Goal: Task Accomplishment & Management: Use online tool/utility

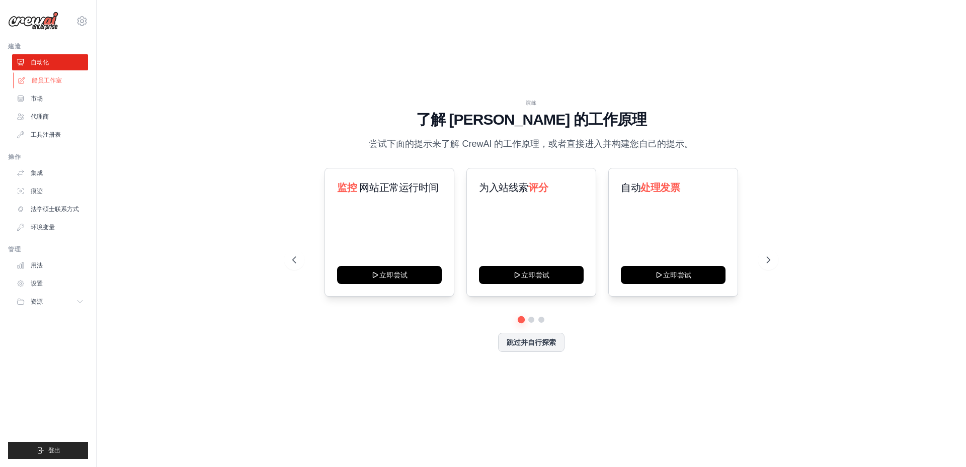
click at [47, 80] on font "船员工作室" at bounding box center [47, 80] width 30 height 7
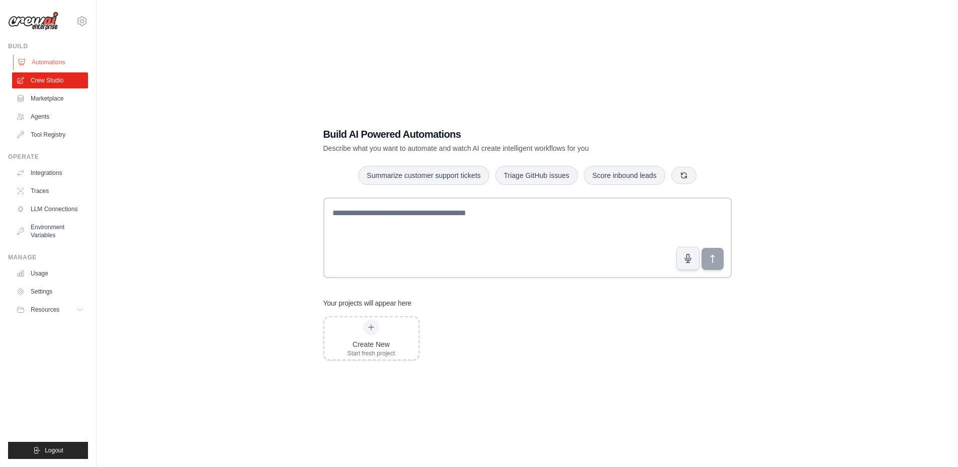
click at [46, 61] on link "Automations" at bounding box center [51, 62] width 76 height 16
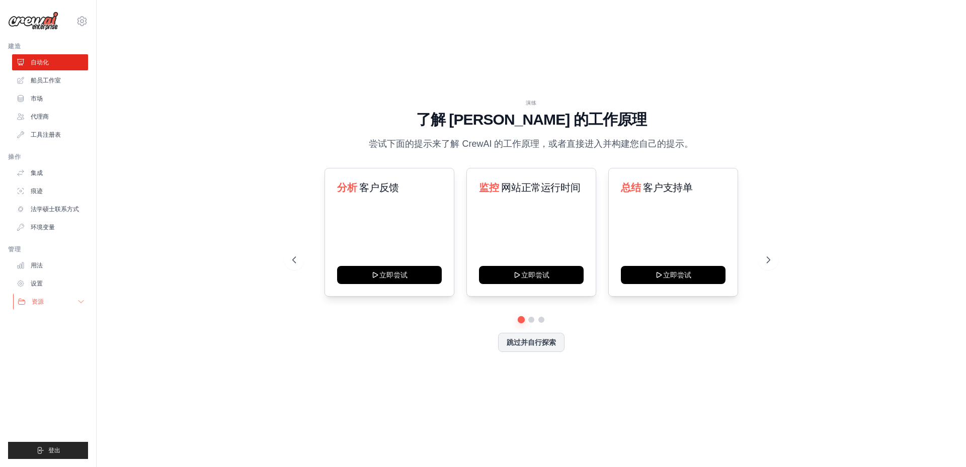
click at [35, 307] on button "资源" at bounding box center [51, 302] width 76 height 16
click at [41, 284] on font "设置" at bounding box center [38, 283] width 12 height 7
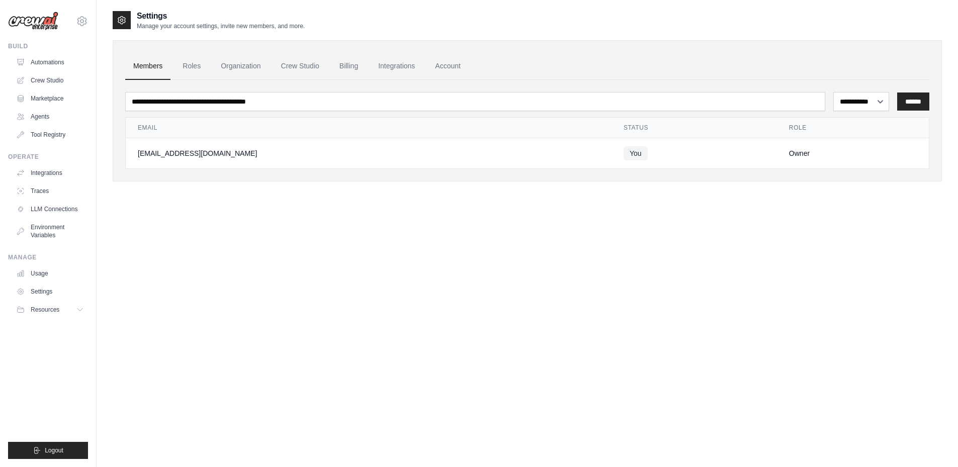
click at [39, 262] on div "Manage Usage Settings Resources Documentation GitHub Blog" at bounding box center [48, 285] width 80 height 64
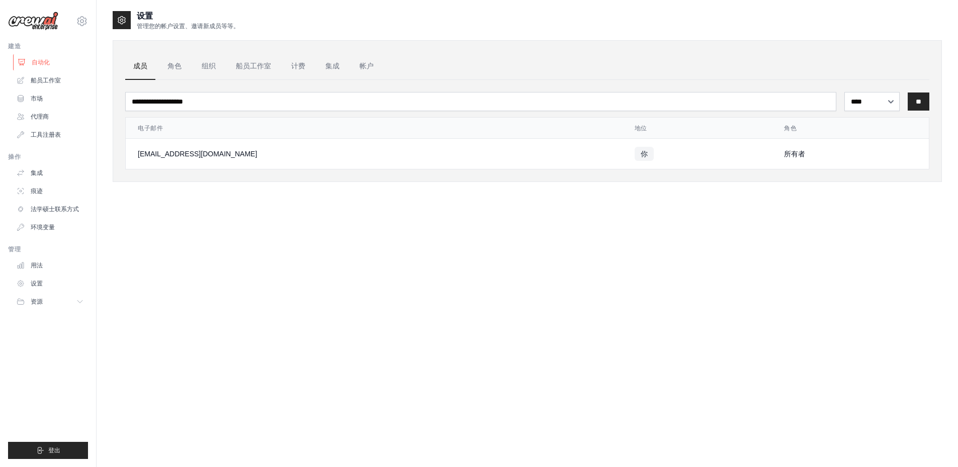
click at [46, 62] on font "自动化" at bounding box center [41, 62] width 18 height 7
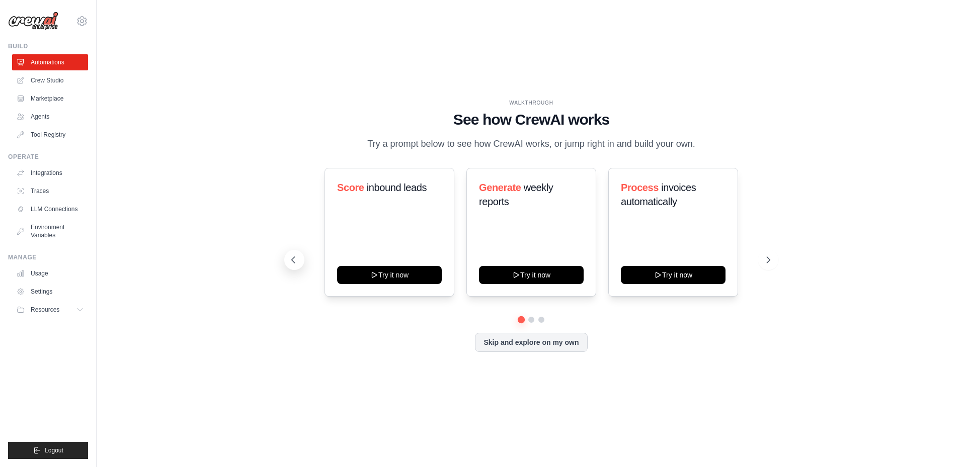
click at [296, 265] on icon at bounding box center [293, 260] width 10 height 10
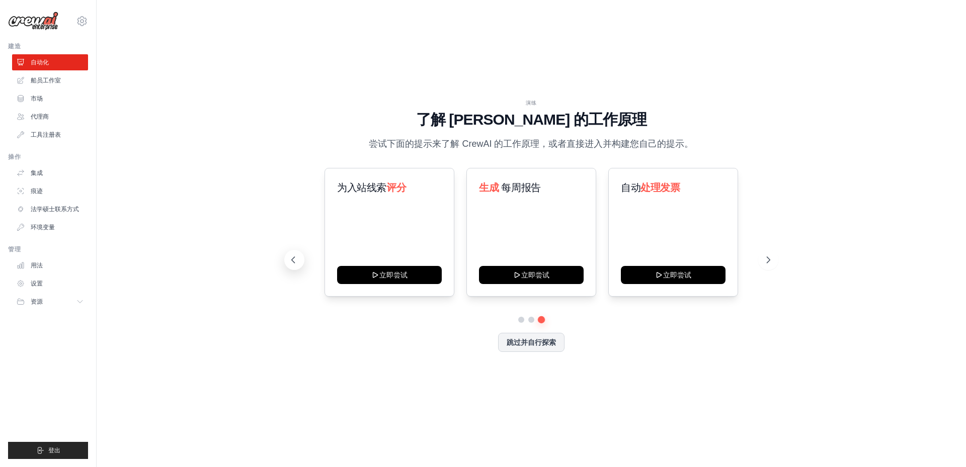
click at [296, 268] on button at bounding box center [294, 260] width 20 height 20
click at [295, 263] on icon at bounding box center [293, 260] width 10 height 10
click at [772, 269] on button at bounding box center [768, 260] width 20 height 20
click at [772, 264] on icon at bounding box center [769, 260] width 10 height 10
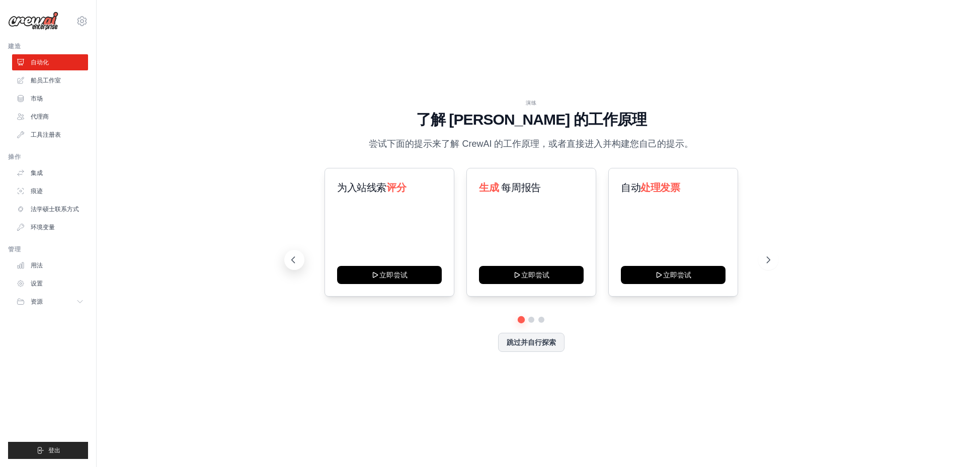
click at [291, 263] on icon at bounding box center [293, 260] width 10 height 10
click at [200, 362] on div "演练 了解 CrewAI 的工作原理 尝试下面的提示来了解 CrewAI 的工作原理，或者直接进入并构建您自己的提示。 为入站线索 评分 立即尝试 生成 每周…" at bounding box center [531, 233] width 837 height 447
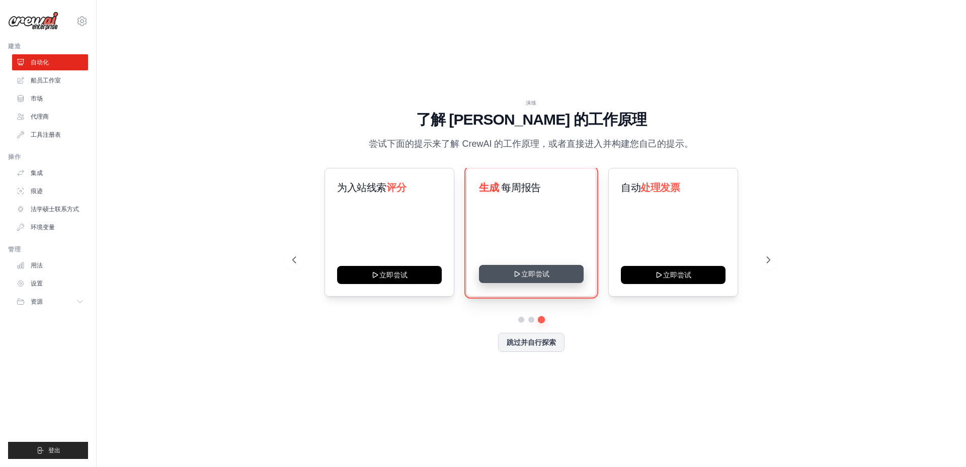
click at [547, 267] on button "立即尝试" at bounding box center [531, 274] width 105 height 18
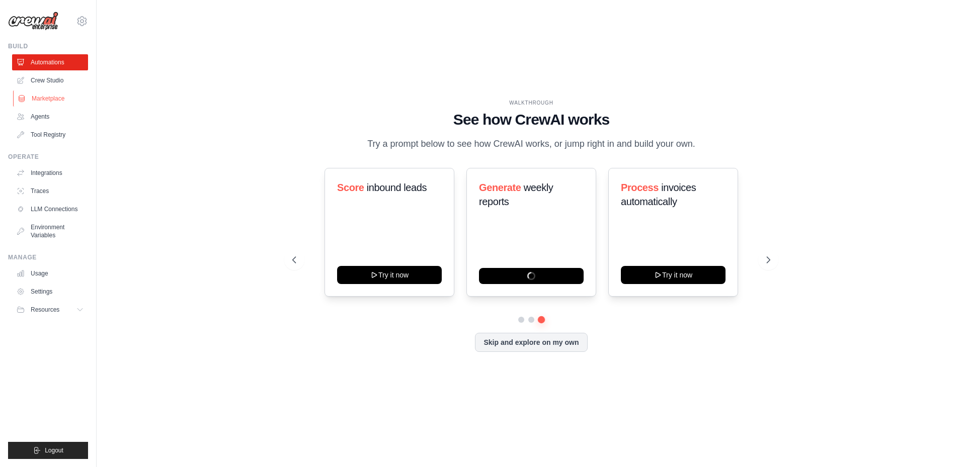
click at [39, 102] on link "Marketplace" at bounding box center [51, 99] width 76 height 16
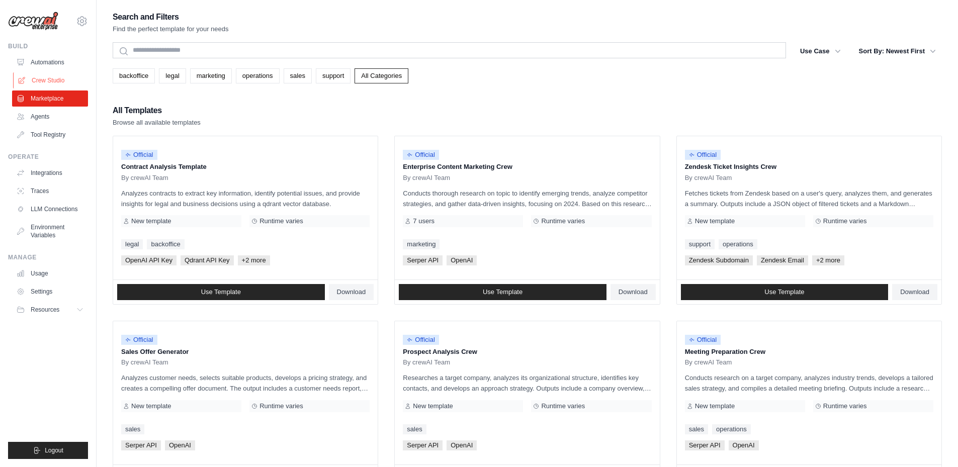
click at [39, 76] on link "Crew Studio" at bounding box center [51, 80] width 76 height 16
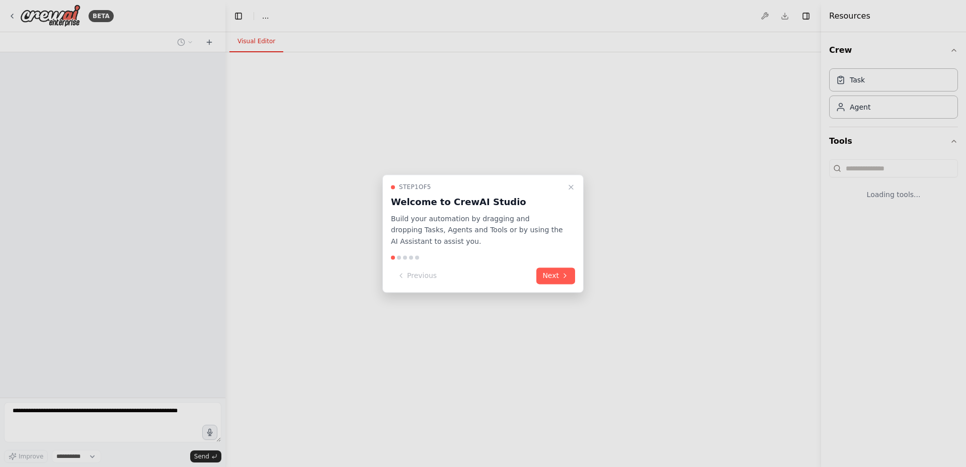
select select "****"
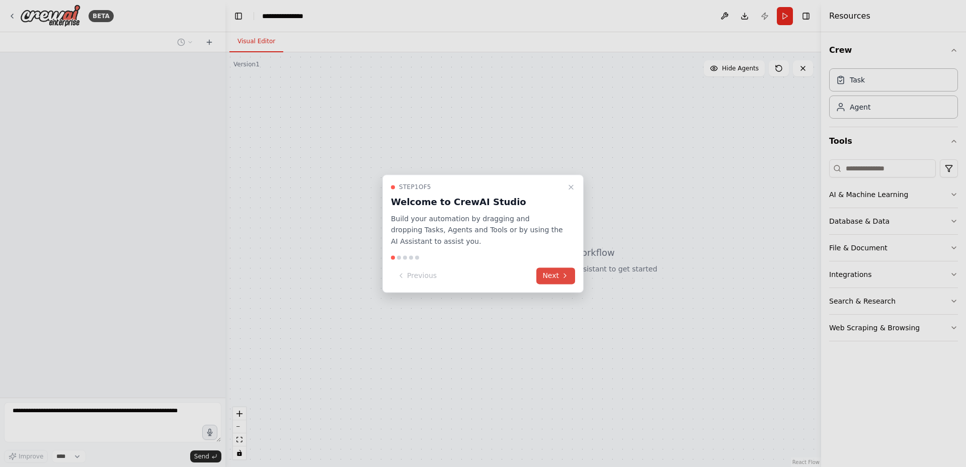
click at [552, 275] on button "Next" at bounding box center [555, 276] width 39 height 17
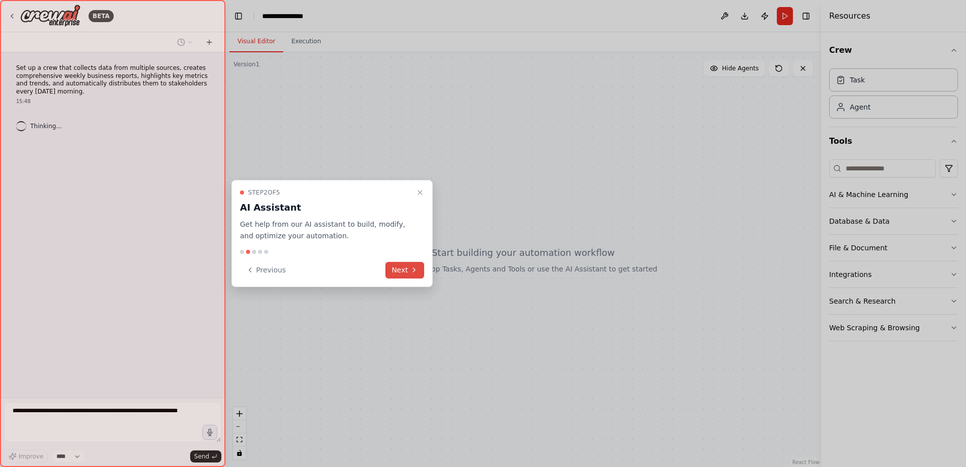
click at [390, 272] on button "Next" at bounding box center [404, 270] width 39 height 17
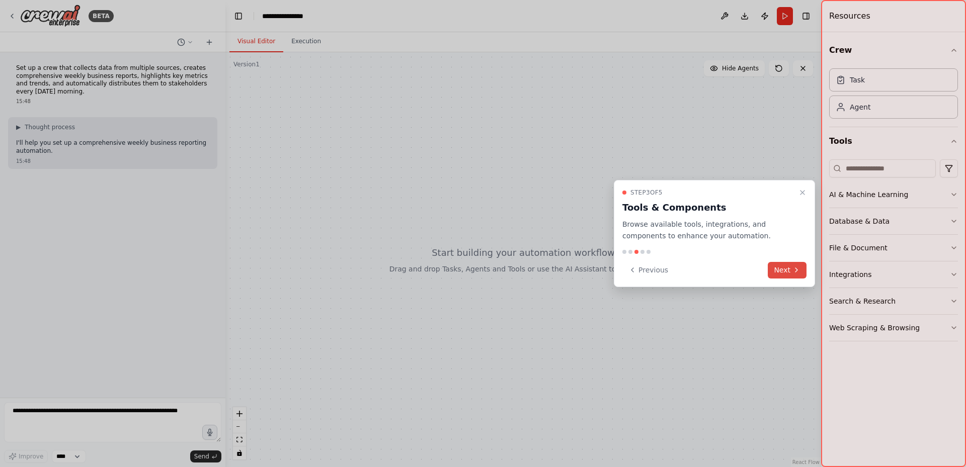
click at [778, 268] on button "Next" at bounding box center [786, 270] width 39 height 17
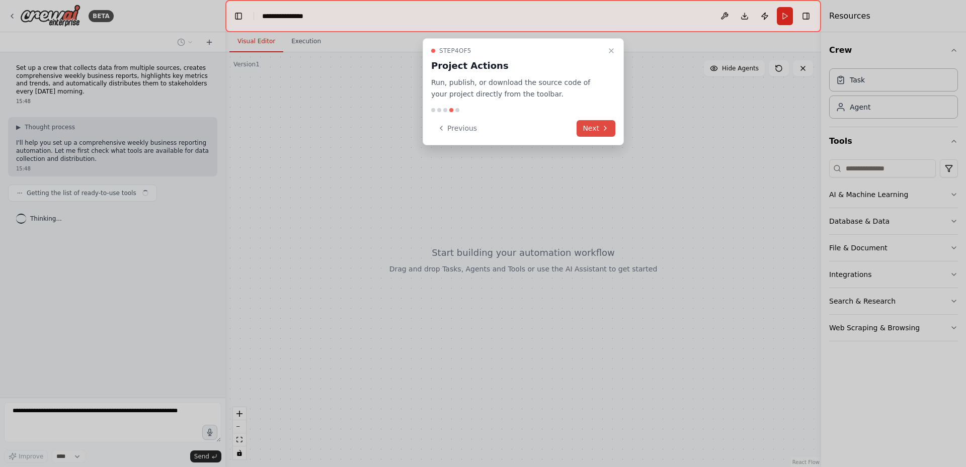
click at [602, 122] on button "Next" at bounding box center [595, 128] width 39 height 17
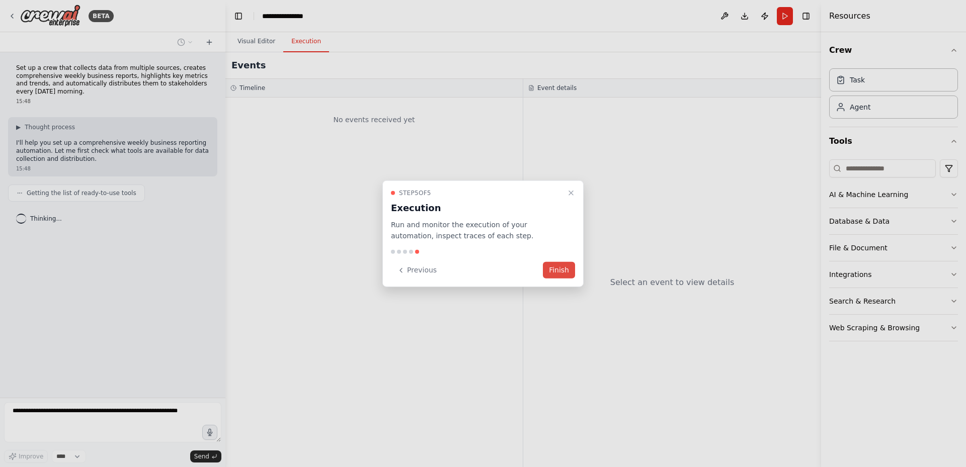
click at [562, 269] on button "Finish" at bounding box center [559, 270] width 32 height 17
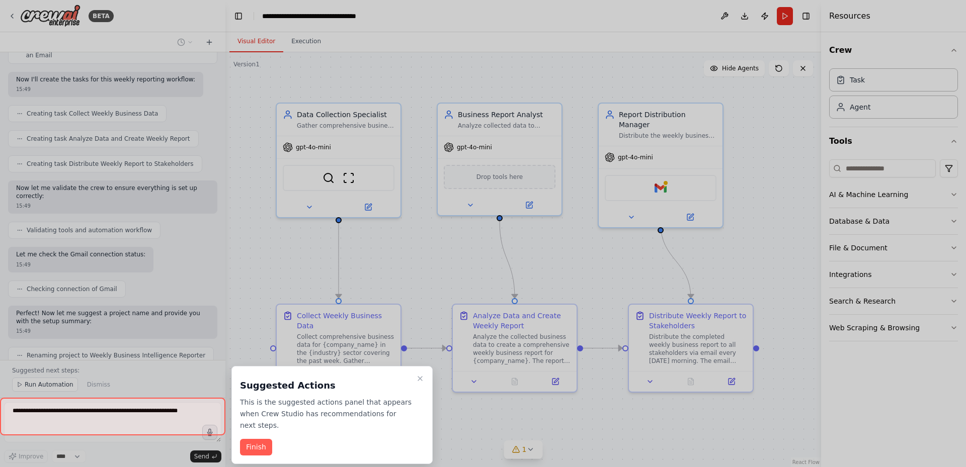
scroll to position [396, 0]
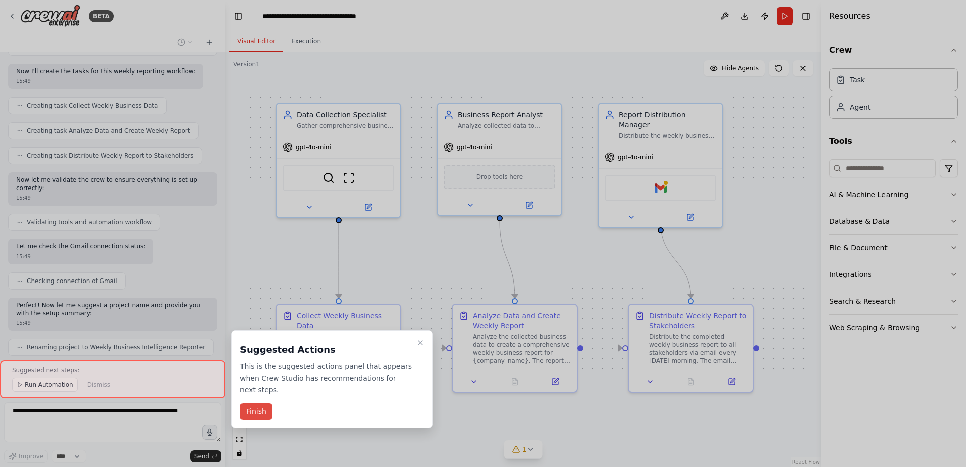
click at [257, 414] on button "Finish" at bounding box center [256, 411] width 32 height 17
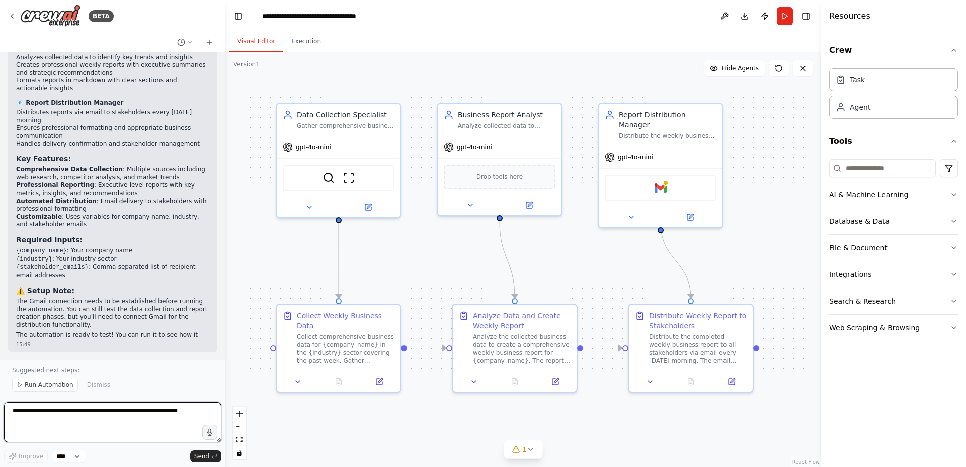
scroll to position [833, 0]
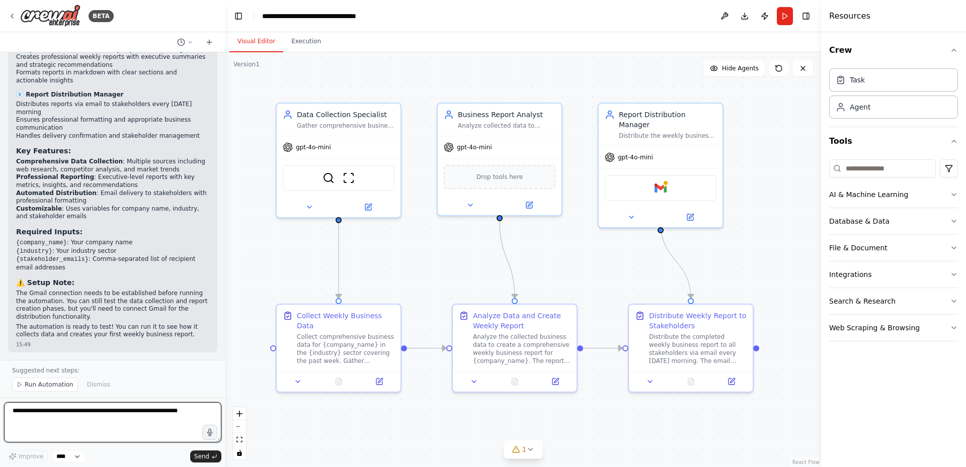
click at [28, 417] on textarea at bounding box center [112, 422] width 217 height 40
type textarea "**********"
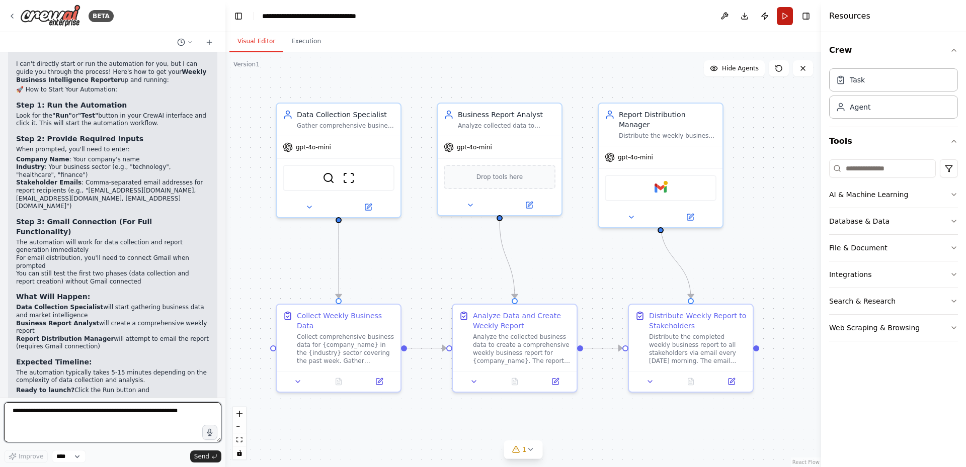
scroll to position [1197, 0]
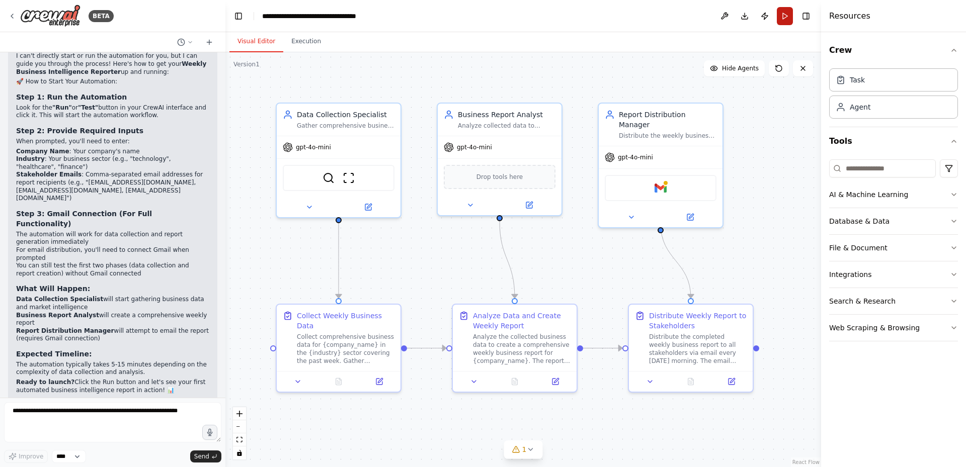
click at [780, 17] on button "Run" at bounding box center [785, 16] width 16 height 18
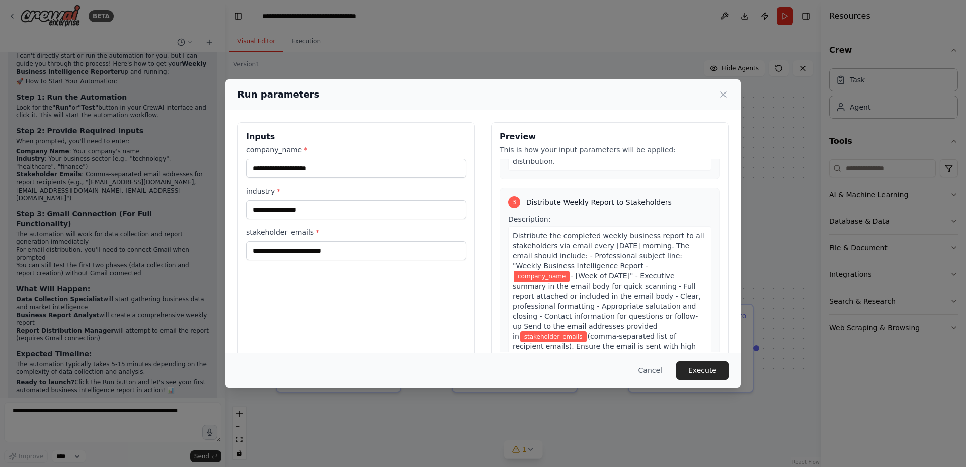
scroll to position [604, 0]
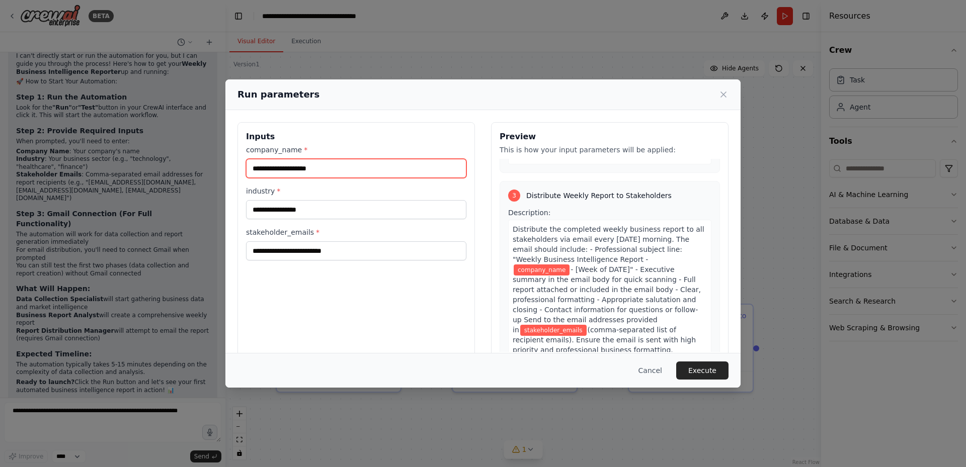
click at [348, 170] on input "company_name *" at bounding box center [356, 168] width 220 height 19
type input "****"
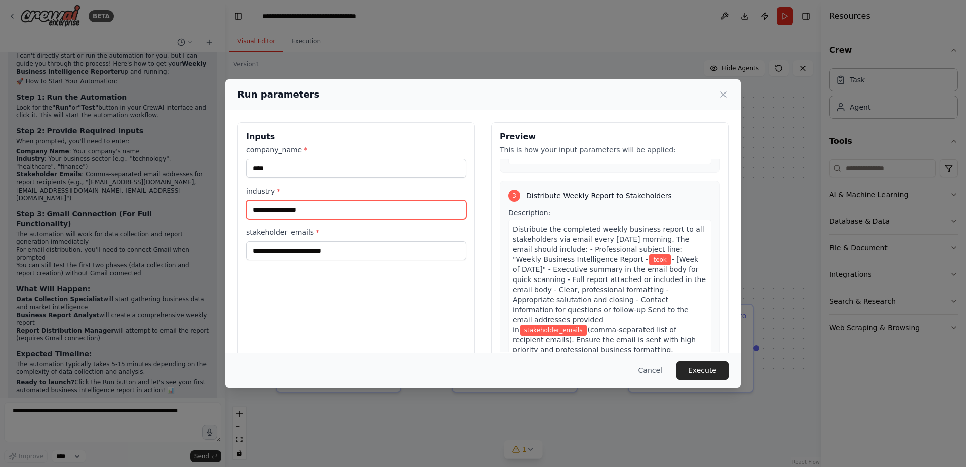
click at [297, 213] on input "industry *" at bounding box center [356, 209] width 220 height 19
type input "*****"
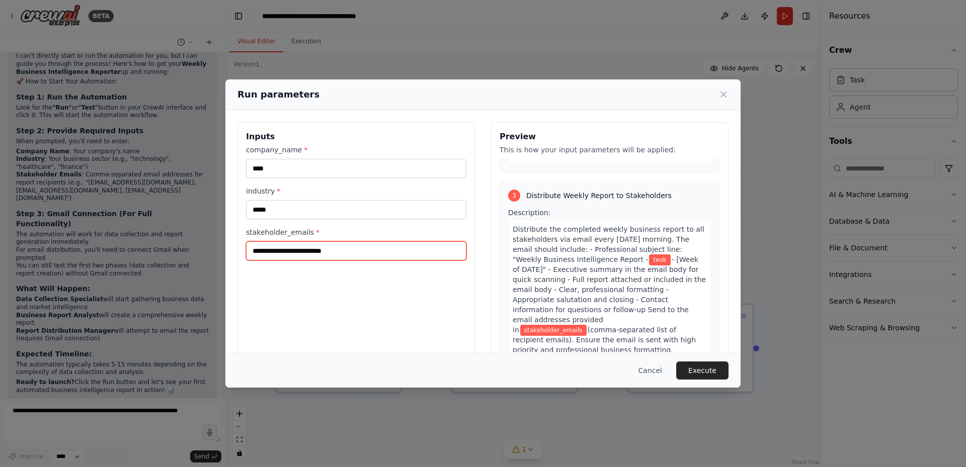
click at [327, 250] on input "stakeholder_emails *" at bounding box center [356, 250] width 220 height 19
type input "**********"
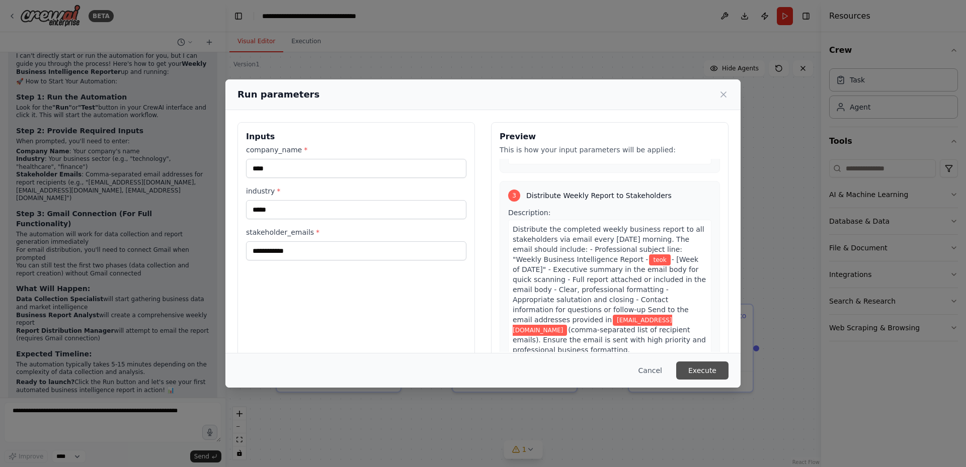
click at [702, 371] on button "Execute" at bounding box center [702, 371] width 52 height 18
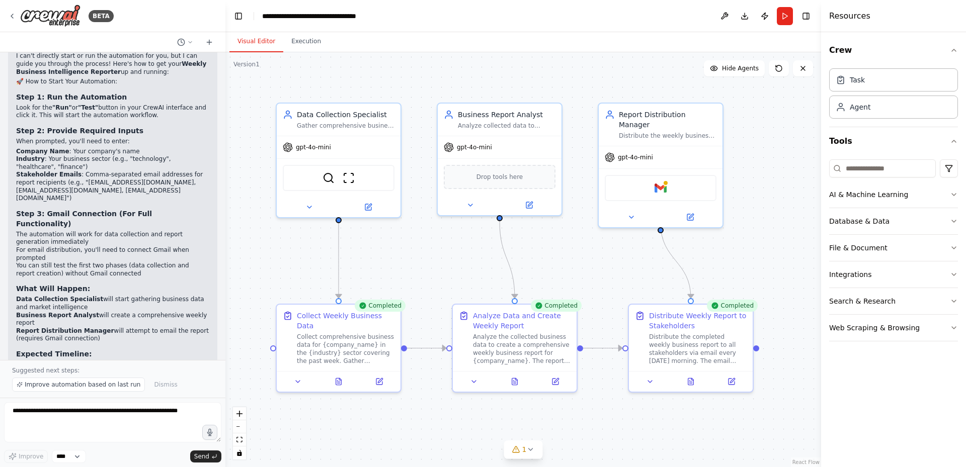
scroll to position [1234, 0]
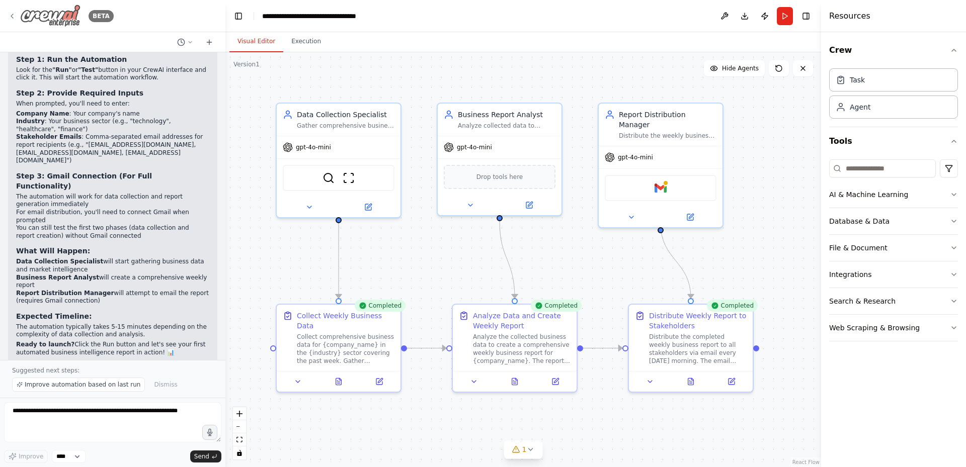
click at [17, 13] on div "BETA" at bounding box center [61, 16] width 106 height 23
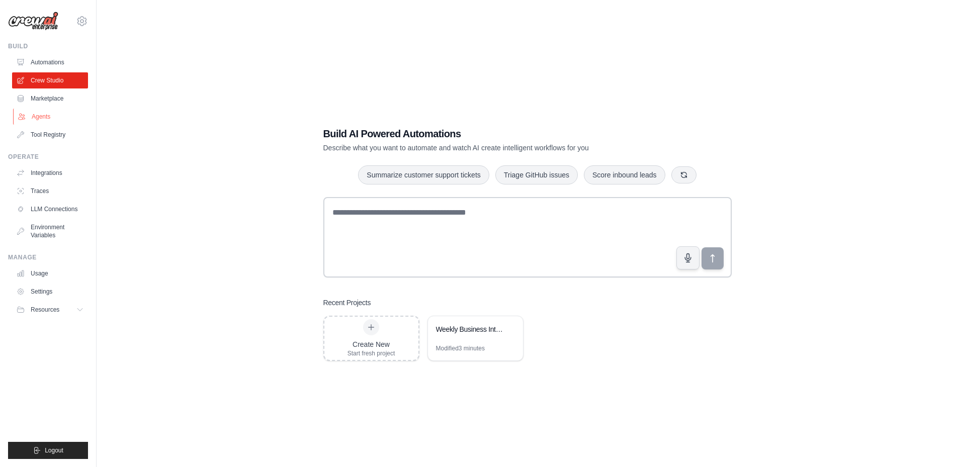
click at [45, 118] on link "Agents" at bounding box center [51, 117] width 76 height 16
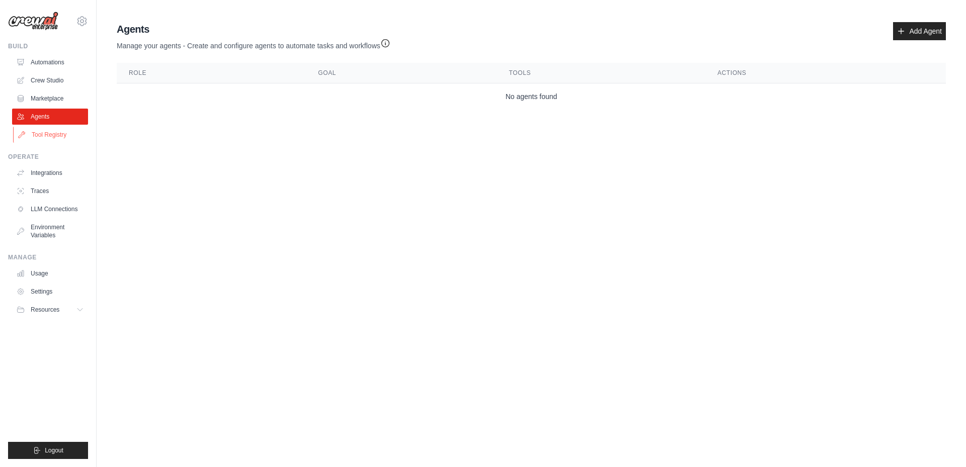
click at [45, 133] on link "Tool Registry" at bounding box center [51, 135] width 76 height 16
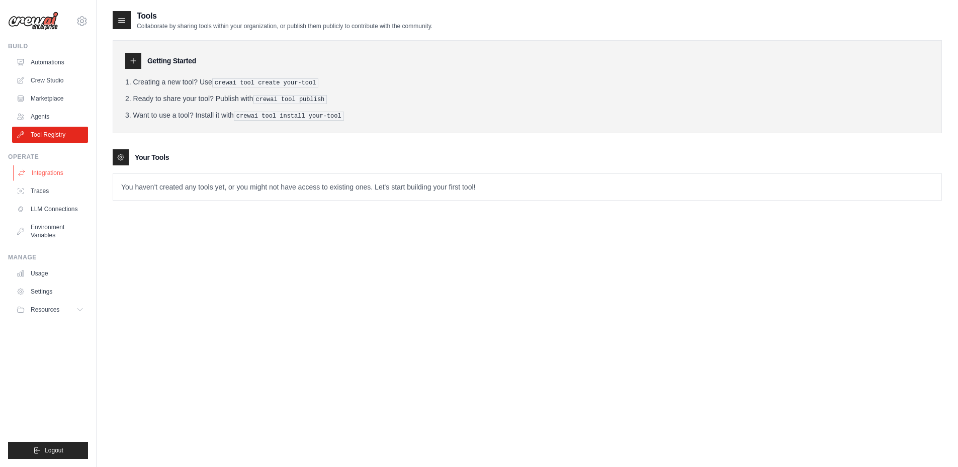
click at [40, 171] on link "Integrations" at bounding box center [51, 173] width 76 height 16
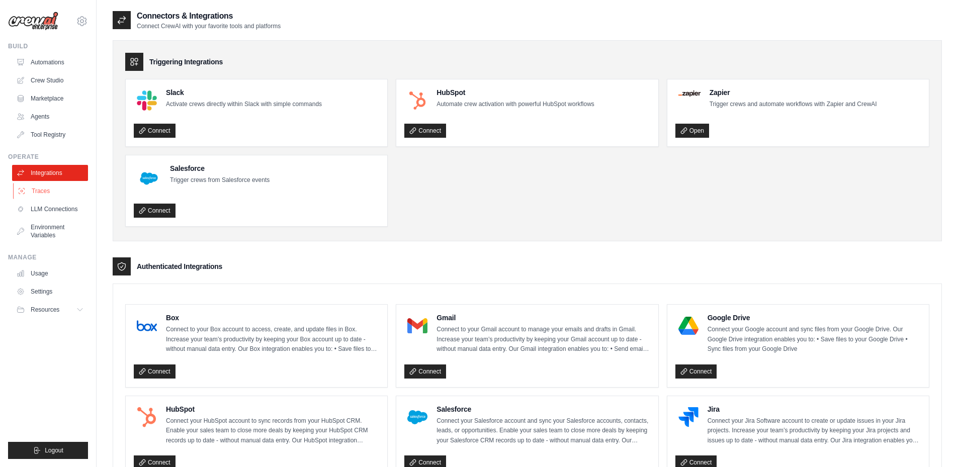
click at [42, 192] on link "Traces" at bounding box center [51, 191] width 76 height 16
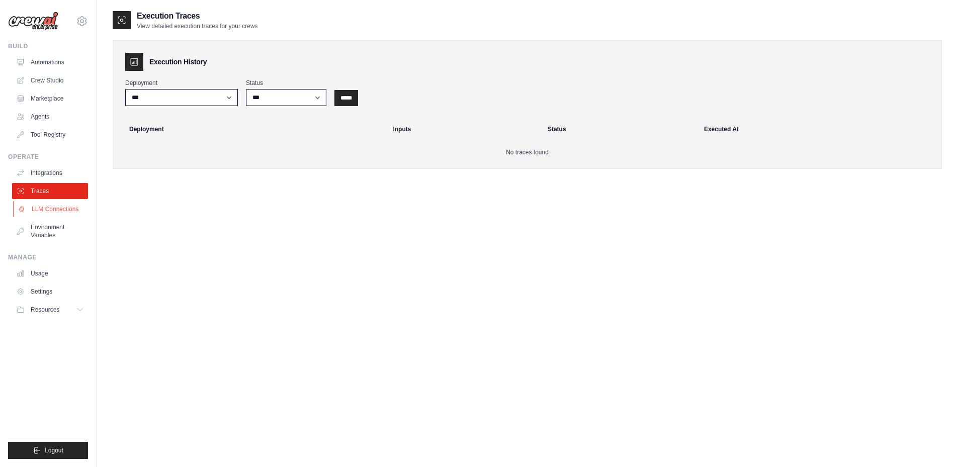
click at [43, 211] on link "LLM Connections" at bounding box center [51, 209] width 76 height 16
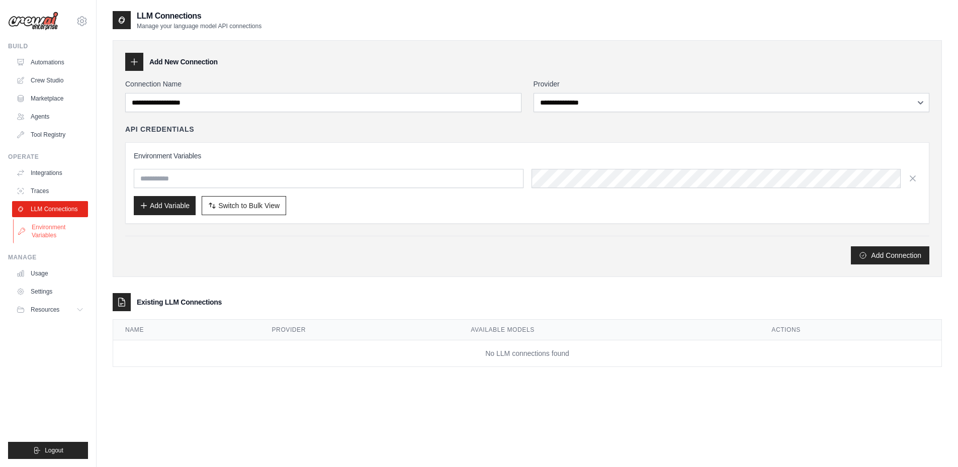
click at [43, 221] on link "Environment Variables" at bounding box center [51, 231] width 76 height 24
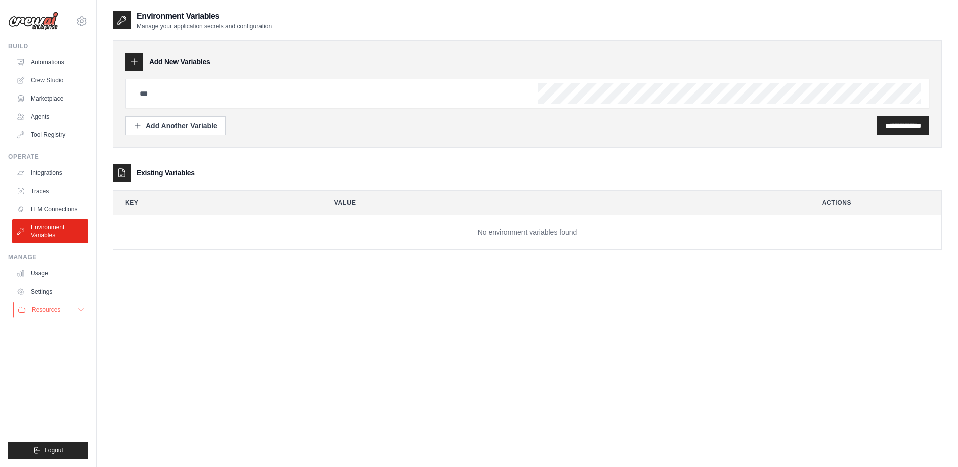
click at [44, 312] on span "Resources" at bounding box center [46, 310] width 29 height 8
click at [43, 290] on link "Settings" at bounding box center [51, 292] width 76 height 16
